Goal: Obtain resource: Download file/media

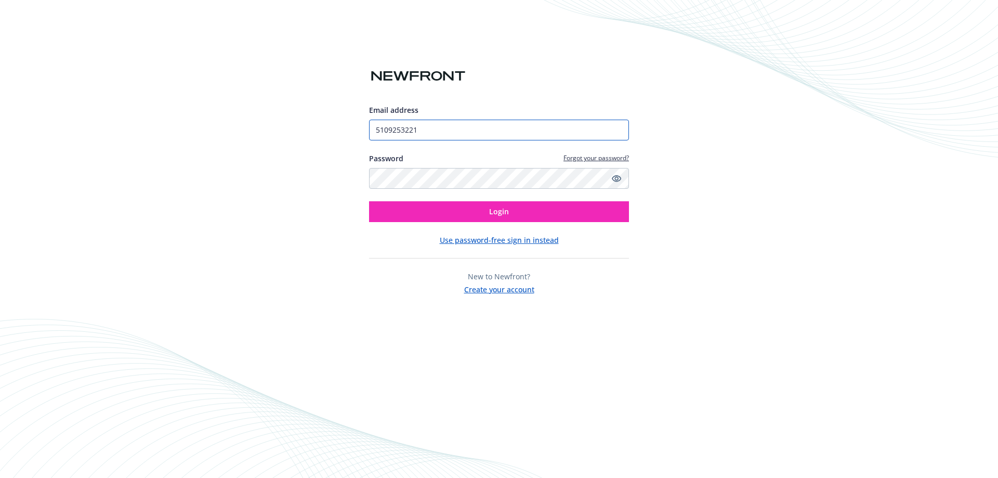
click at [428, 129] on input "5109253221" at bounding box center [499, 130] width 260 height 21
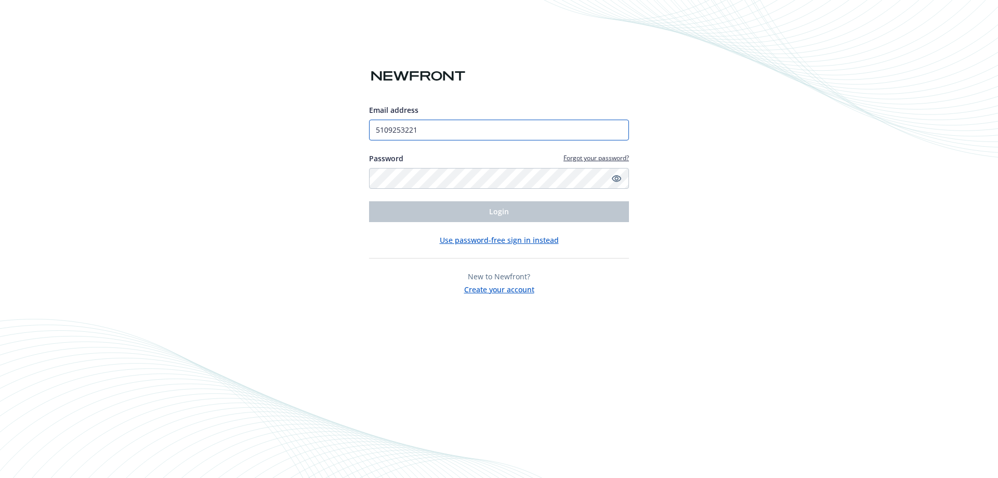
type input "[EMAIL_ADDRESS][PERSON_NAME][DOMAIN_NAME]"
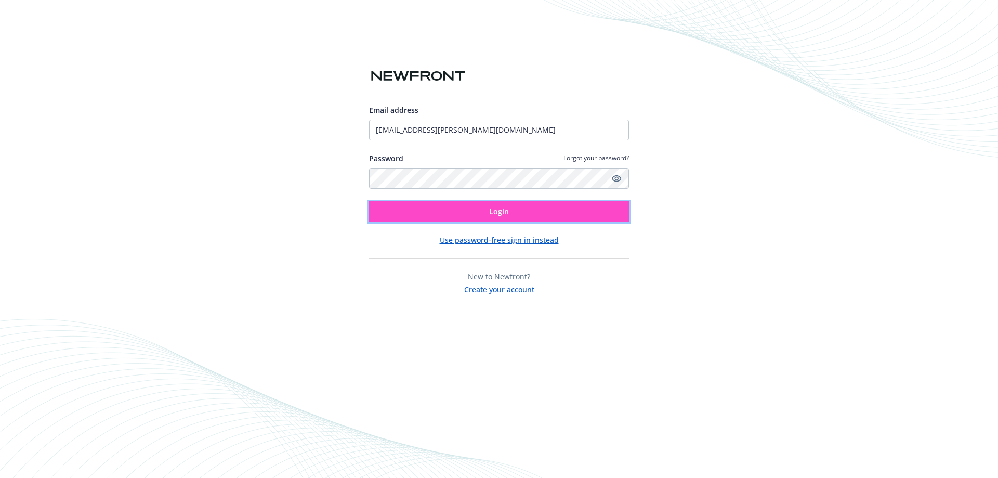
click at [476, 216] on button "Login" at bounding box center [499, 211] width 260 height 21
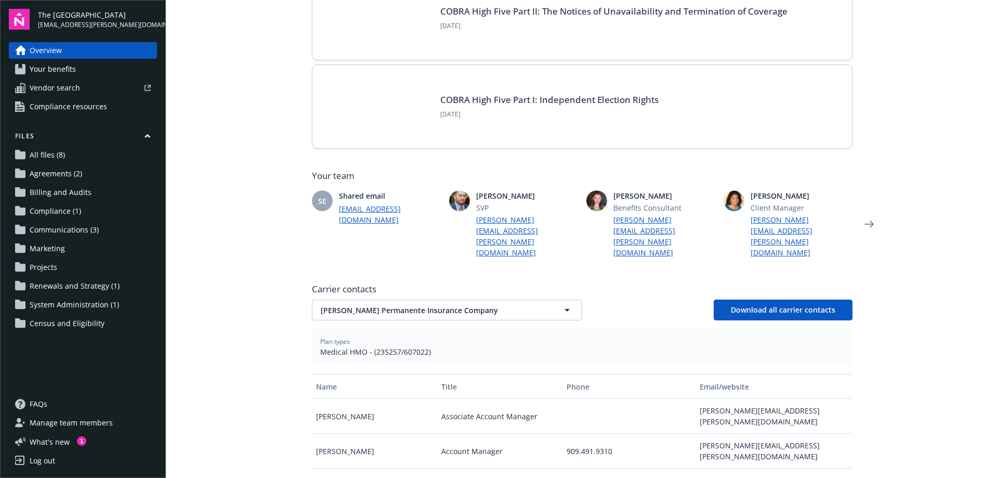
scroll to position [156, 0]
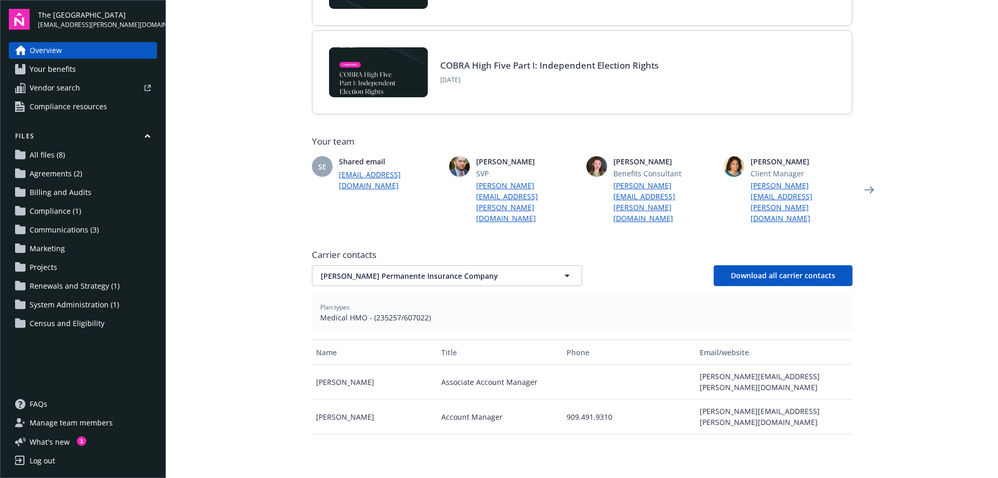
click at [88, 71] on link "Your benefits" at bounding box center [83, 69] width 148 height 17
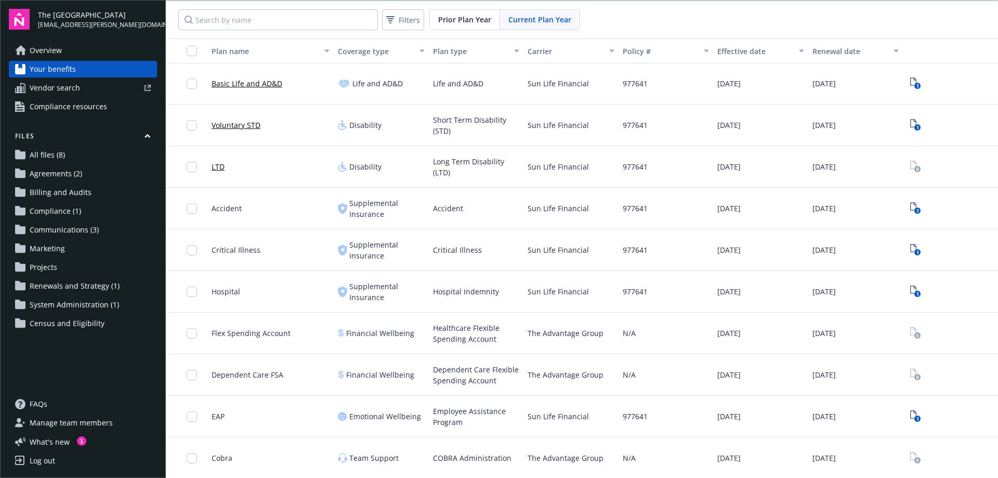
scroll to position [1, 0]
click at [68, 156] on link "All files (8)" at bounding box center [83, 155] width 148 height 17
